Goal: Task Accomplishment & Management: Use online tool/utility

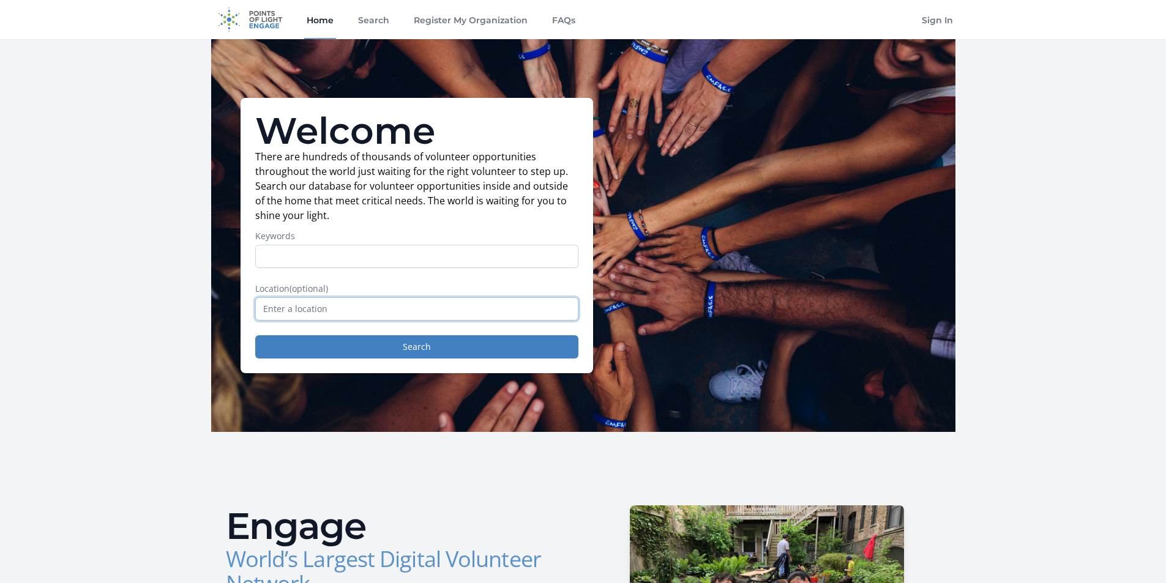
drag, startPoint x: 0, startPoint y: 0, endPoint x: 340, endPoint y: 305, distance: 457.3
click at [340, 305] on input "text" at bounding box center [416, 308] width 323 height 23
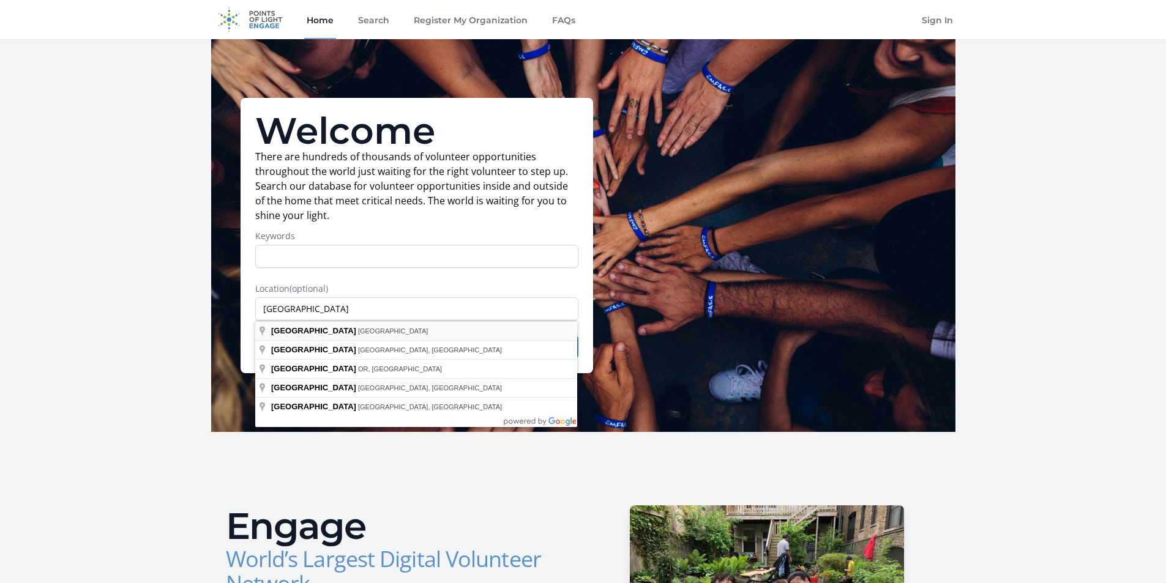
type input "[GEOGRAPHIC_DATA], [GEOGRAPHIC_DATA]"
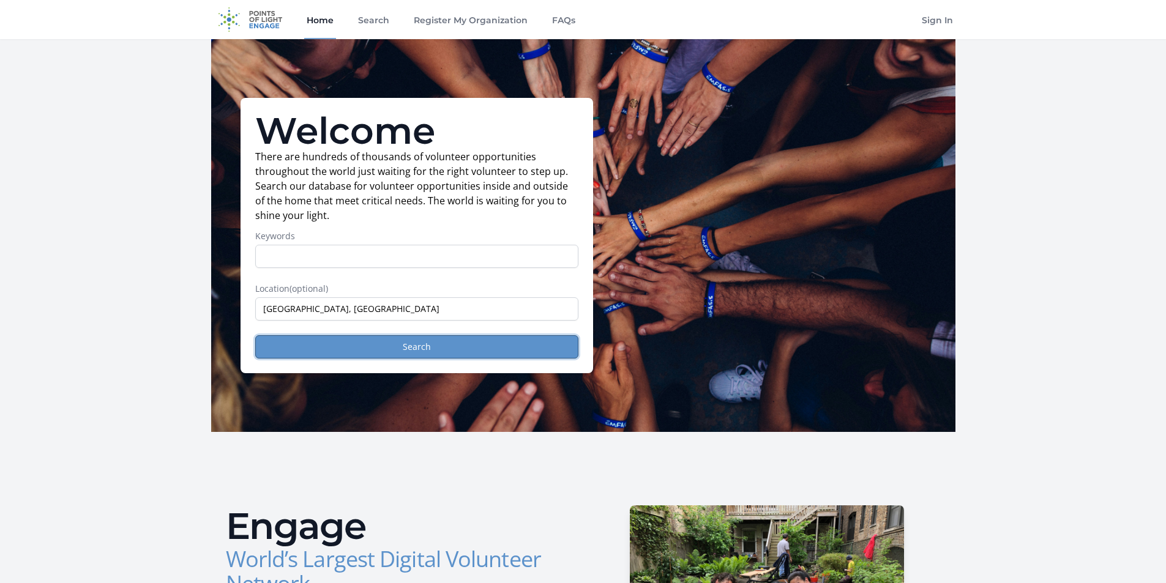
click at [375, 350] on button "Search" at bounding box center [416, 346] width 323 height 23
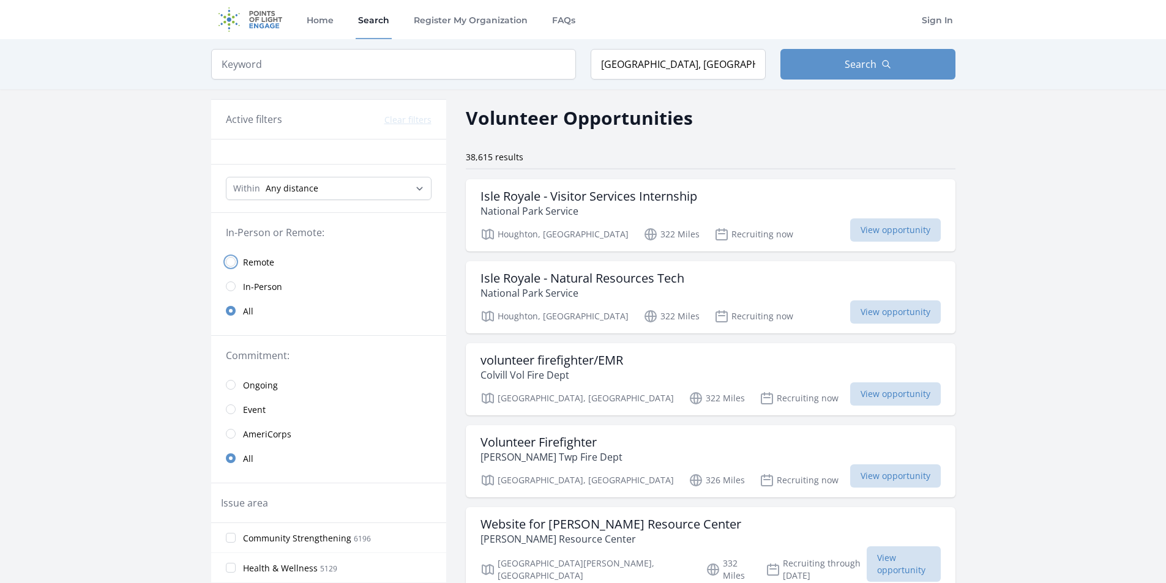
click at [231, 261] on input "radio" at bounding box center [231, 262] width 10 height 10
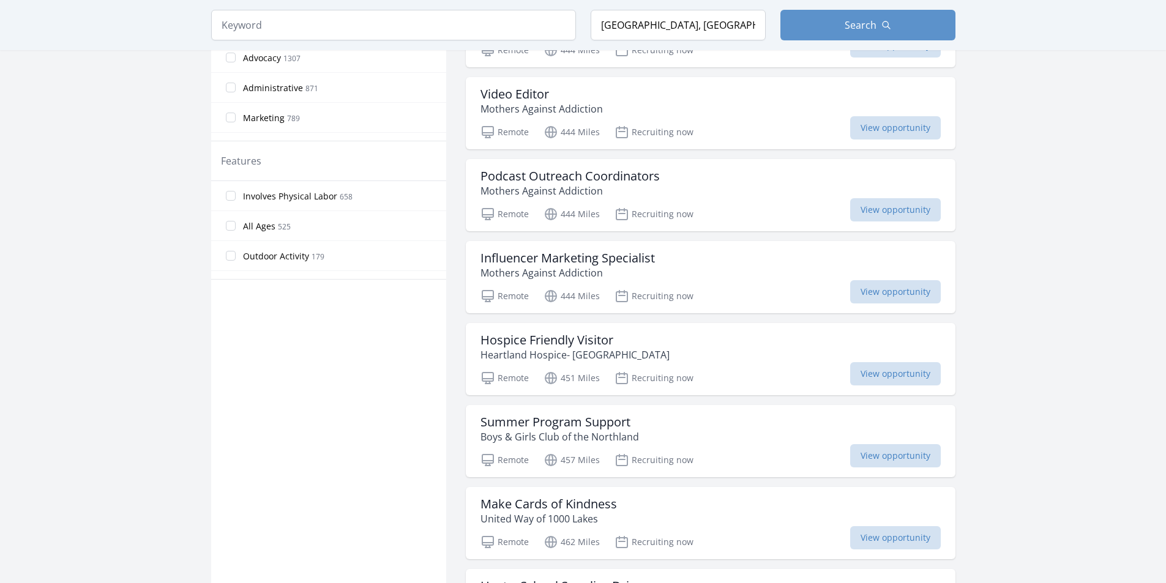
scroll to position [612, 0]
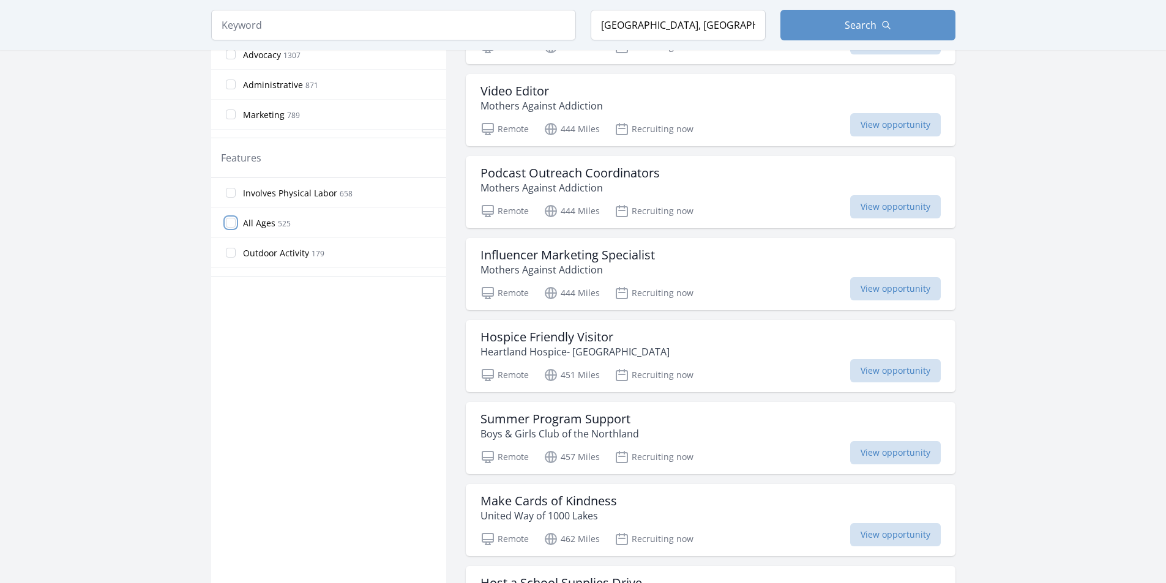
click at [233, 223] on input "All Ages 525" at bounding box center [231, 223] width 10 height 10
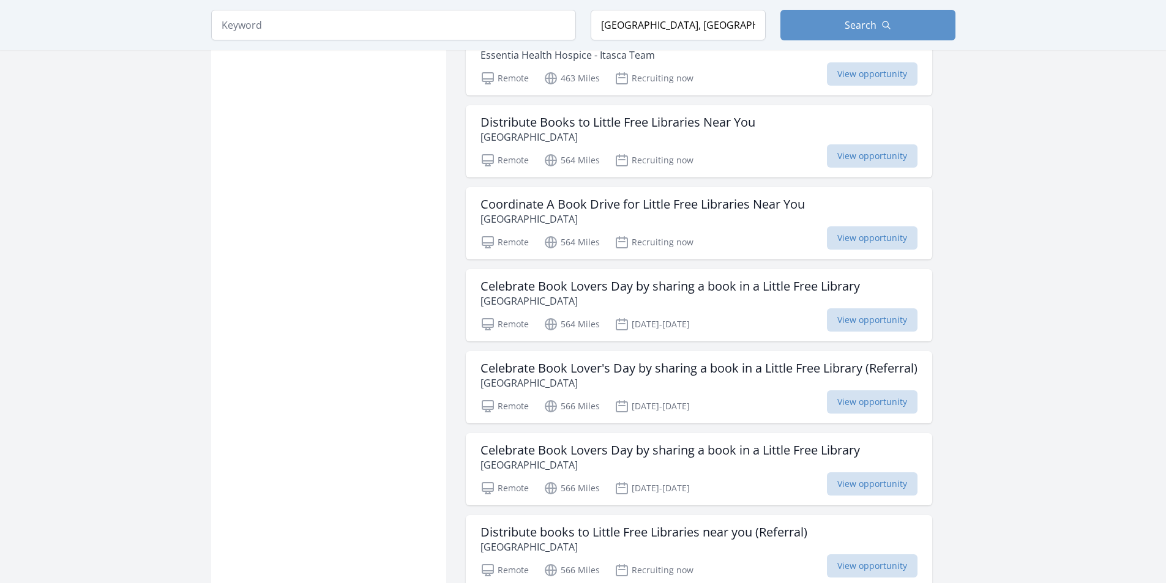
scroll to position [1102, 0]
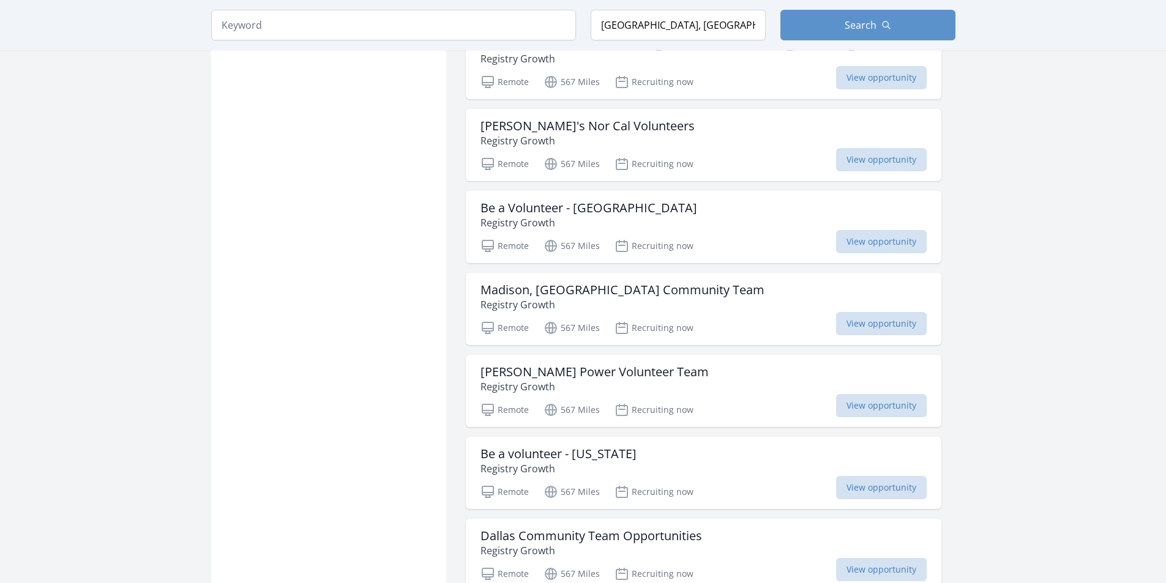
scroll to position [2938, 0]
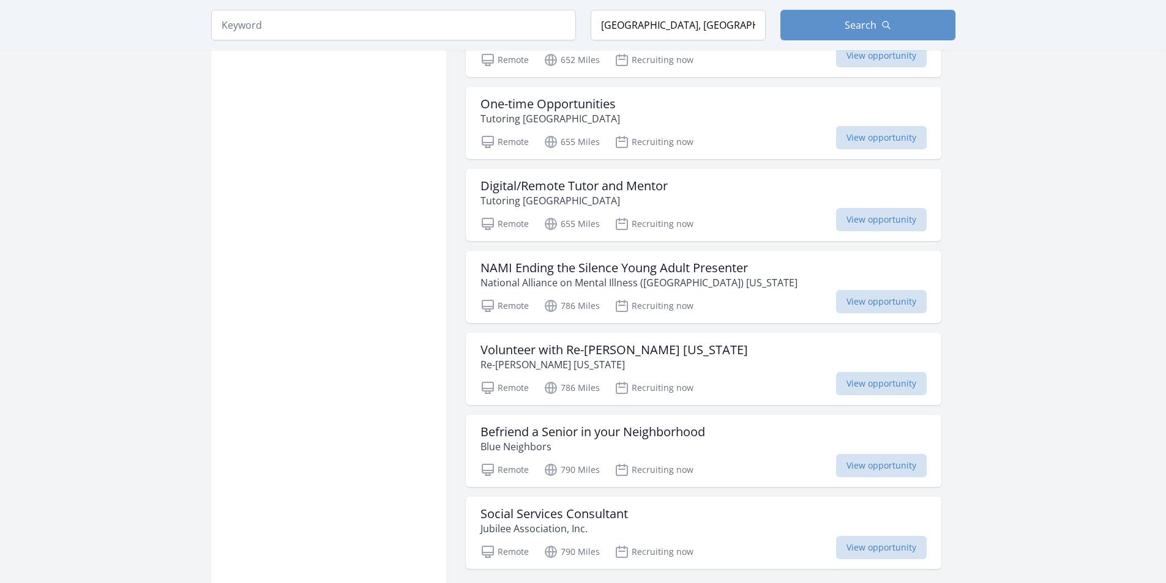
scroll to position [4529, 0]
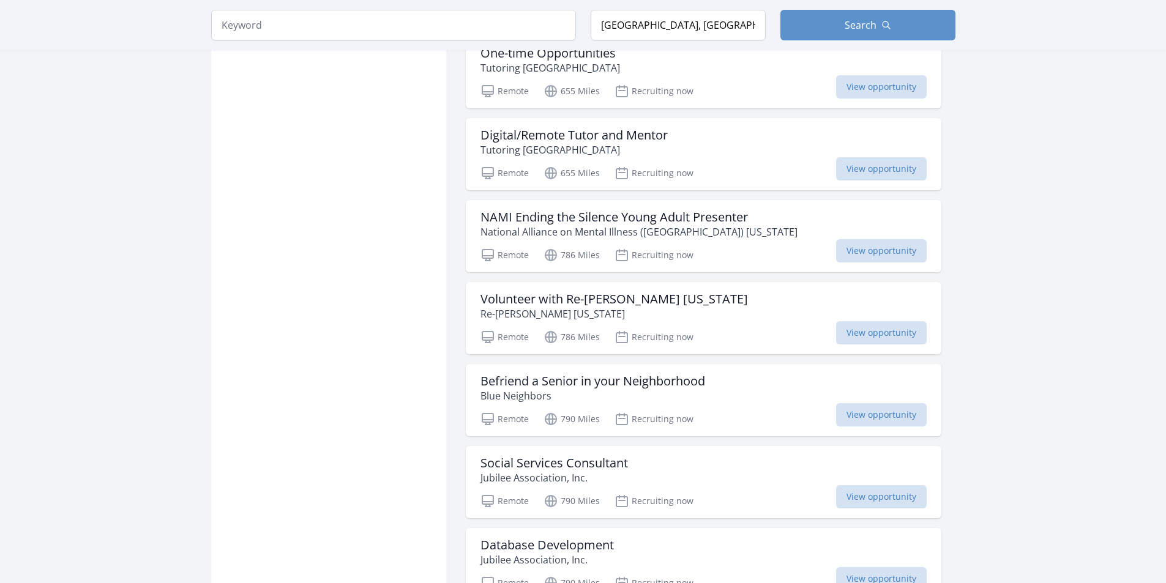
scroll to position [4346, 0]
